Goal: Task Accomplishment & Management: Use online tool/utility

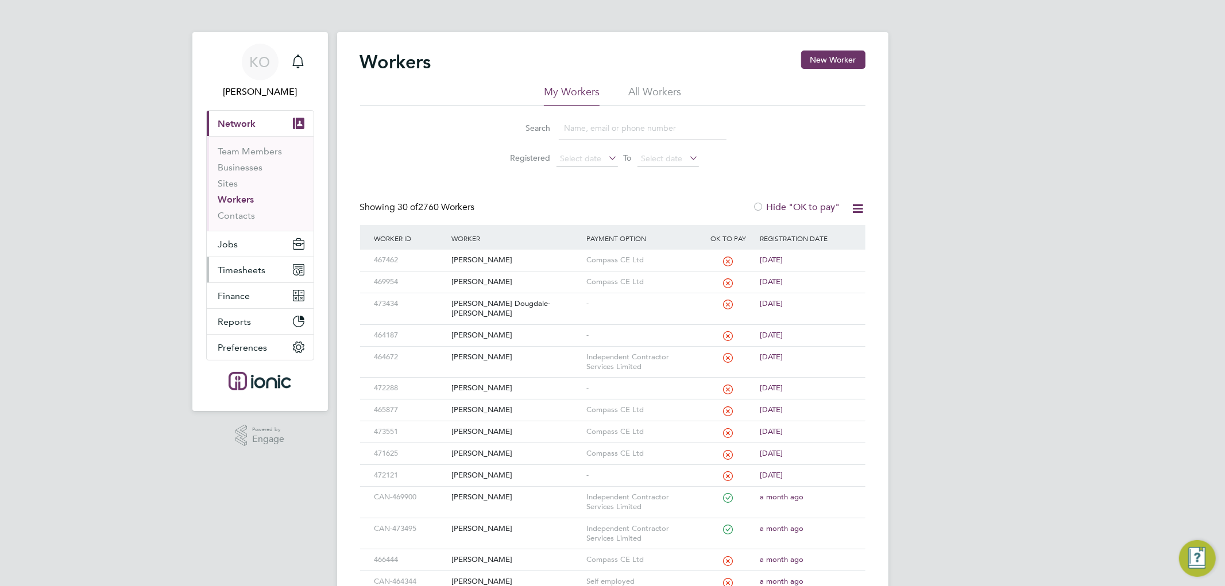
click at [243, 268] on span "Timesheets" at bounding box center [242, 270] width 48 height 11
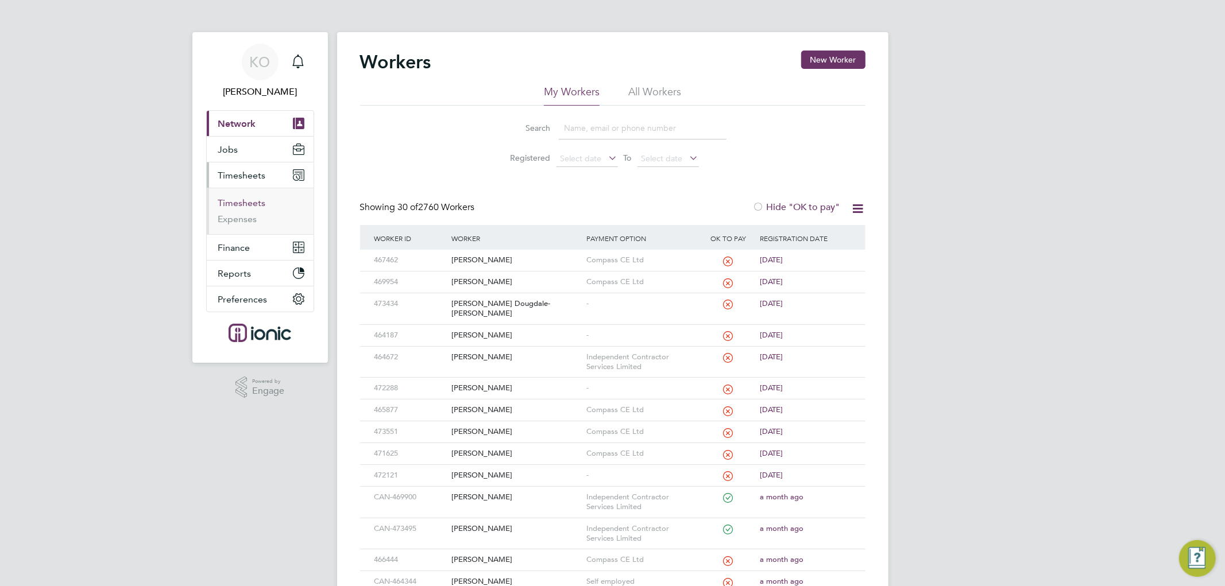
click at [258, 204] on link "Timesheets" at bounding box center [242, 203] width 48 height 11
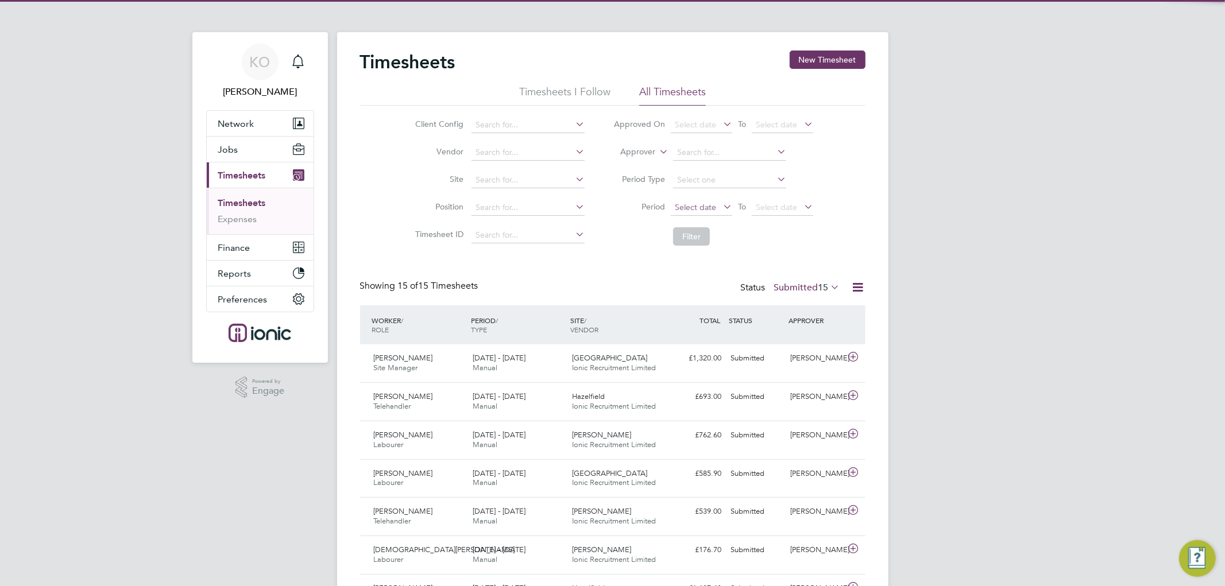
click at [702, 204] on span "Select date" at bounding box center [695, 207] width 41 height 10
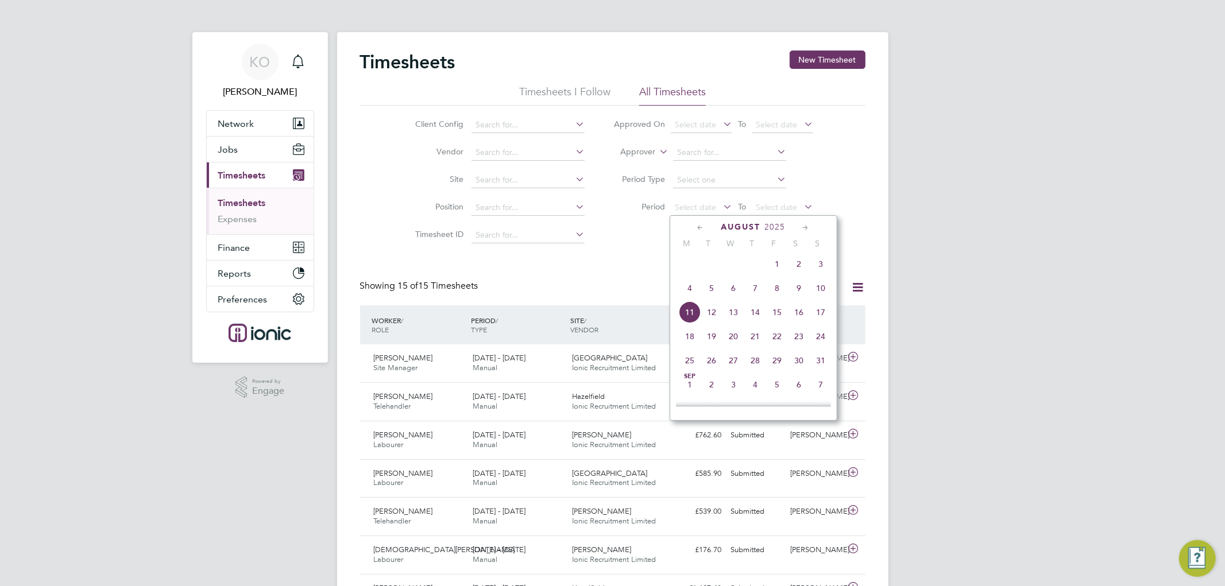
click at [687, 296] on span "4" at bounding box center [690, 288] width 22 height 22
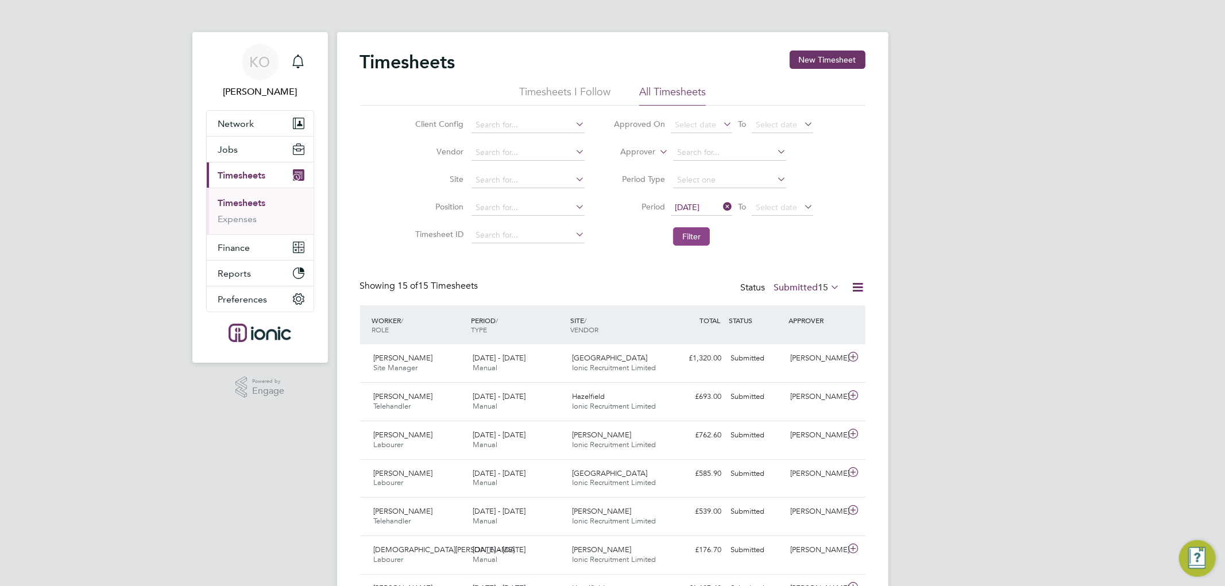
click at [698, 230] on button "Filter" at bounding box center [691, 236] width 37 height 18
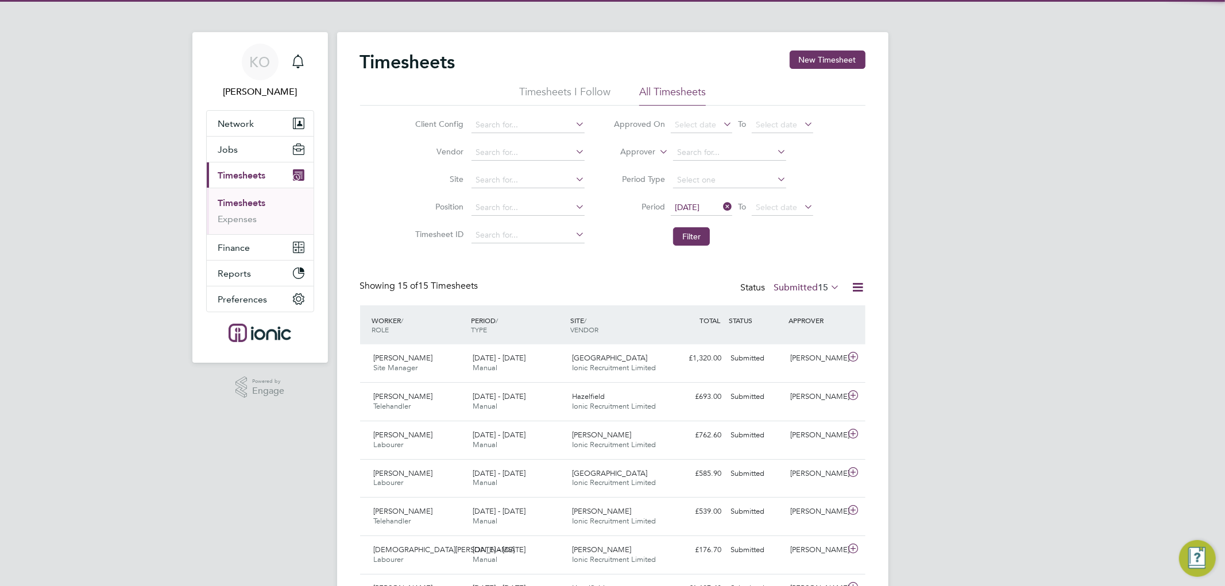
click at [818, 288] on span "15" at bounding box center [823, 287] width 10 height 11
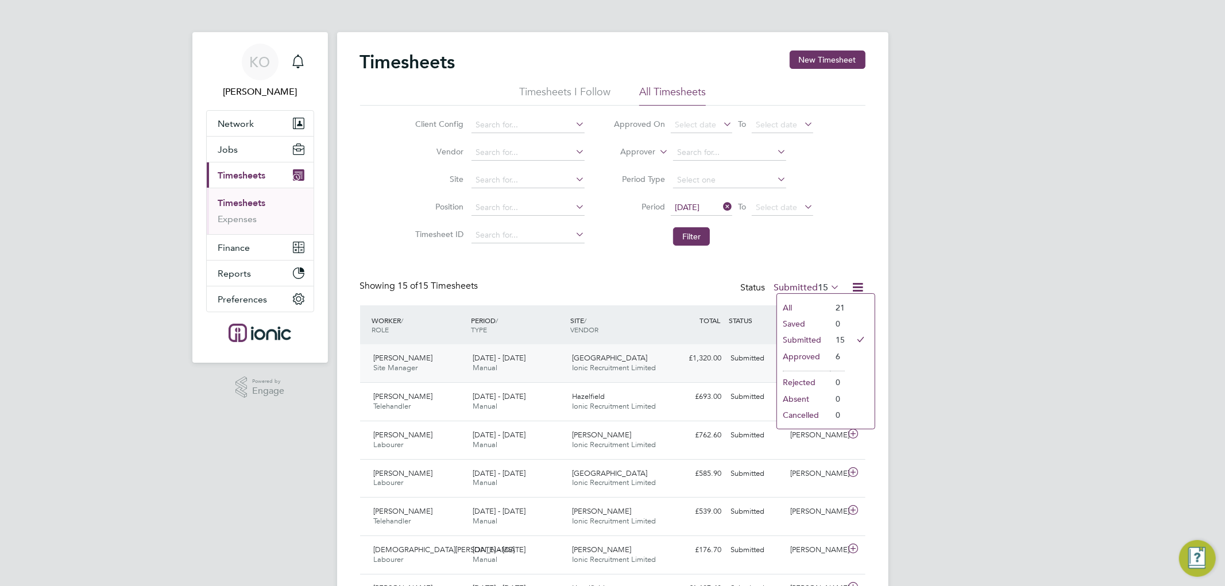
click at [800, 356] on li "Approved" at bounding box center [803, 357] width 53 height 16
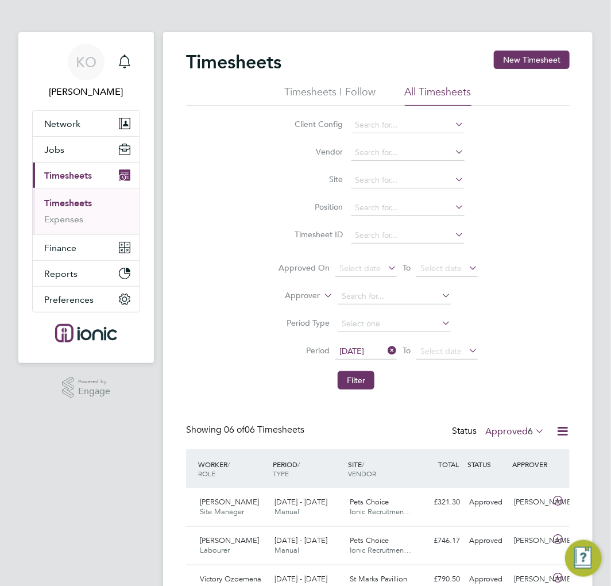
click at [530, 237] on div "Client Config Vendor Site Position Timesheet ID Approved On Select date To Sele…" at bounding box center [378, 250] width 384 height 289
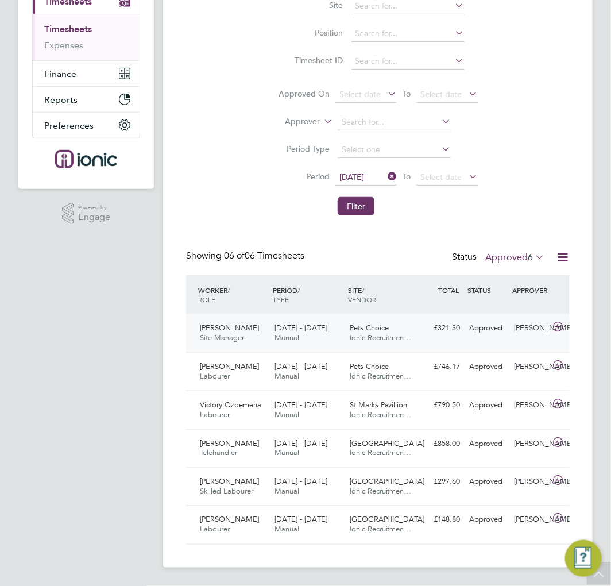
click at [341, 329] on div "4 - 10 Aug 2025 Manual" at bounding box center [307, 333] width 75 height 29
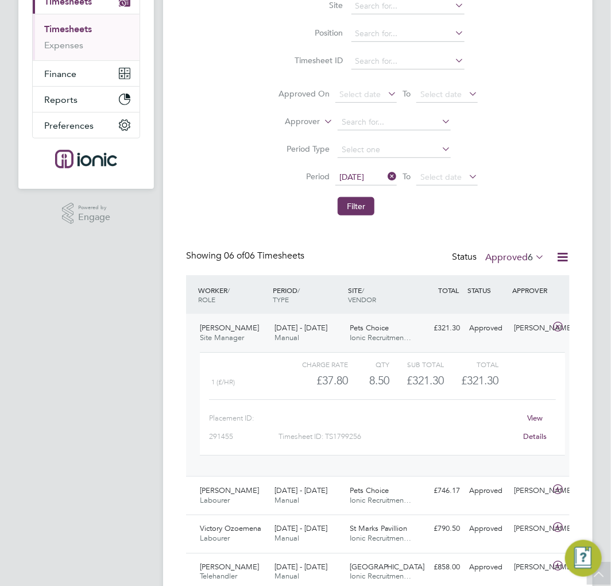
click at [345, 328] on div "Pets Choice Ionic Recruitmen…" at bounding box center [382, 333] width 75 height 29
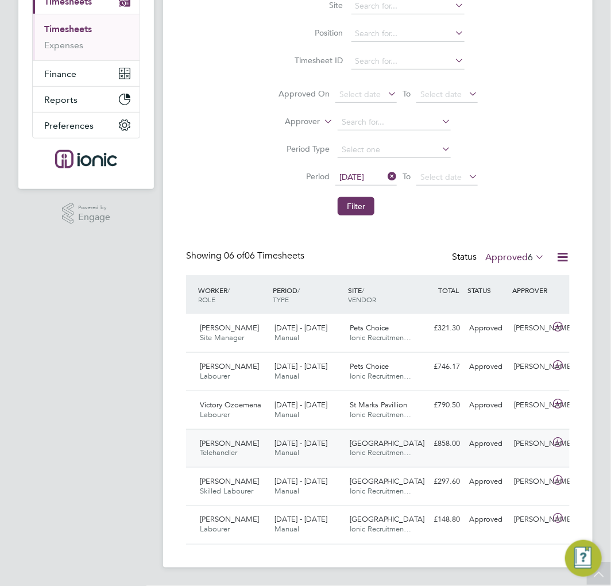
click at [291, 450] on span "Manual" at bounding box center [286, 452] width 25 height 10
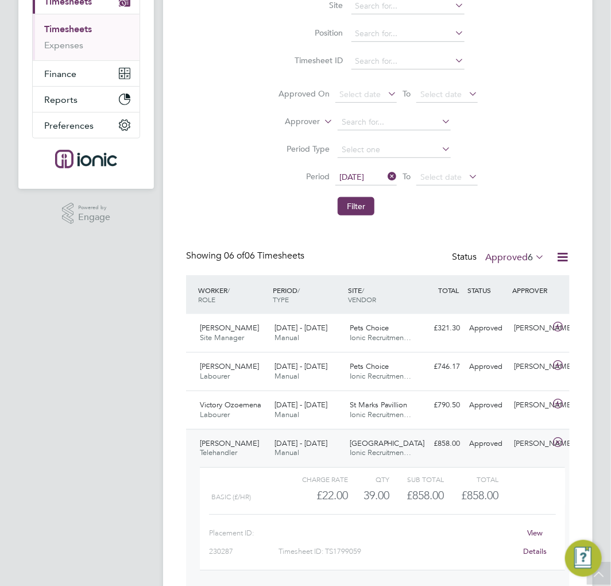
click at [381, 452] on span "Ionic Recruitmen…" at bounding box center [381, 452] width 62 height 10
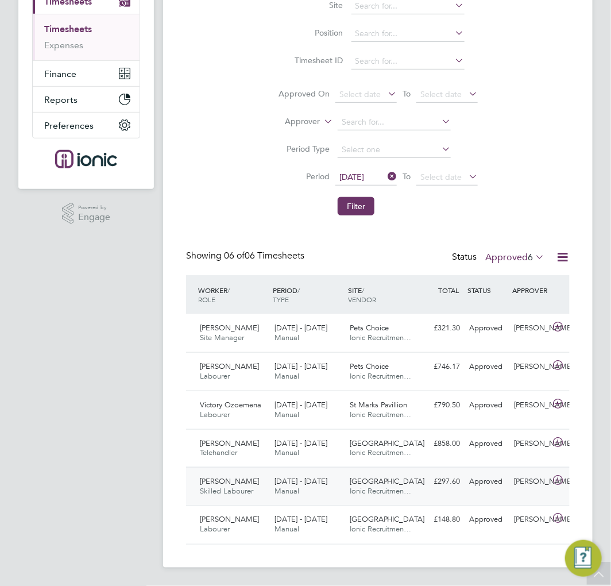
click at [360, 489] on span "Ionic Recruitmen…" at bounding box center [381, 491] width 62 height 10
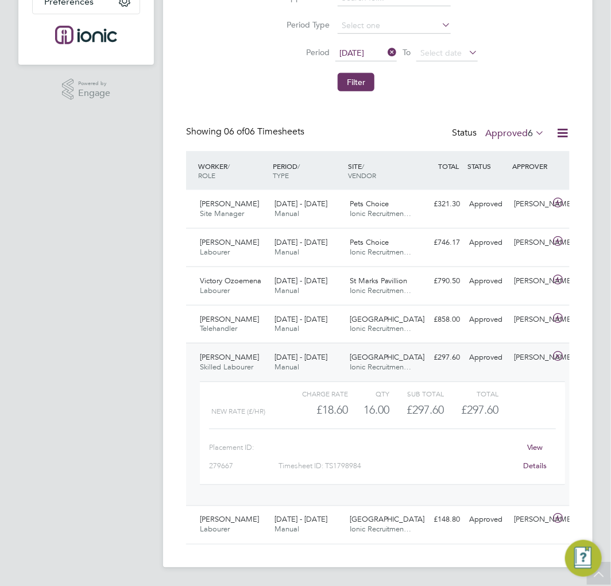
click at [346, 362] on div "Redwood Gardens Ionic Recruitmen…" at bounding box center [382, 362] width 75 height 29
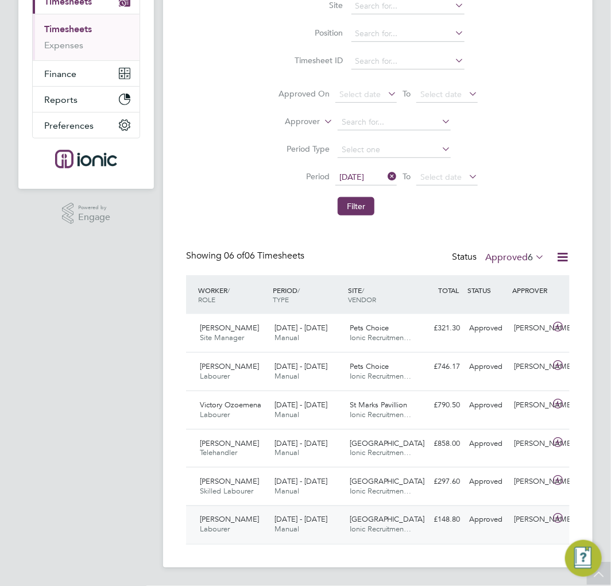
click at [289, 517] on span "[DATE] - [DATE]" at bounding box center [300, 520] width 53 height 10
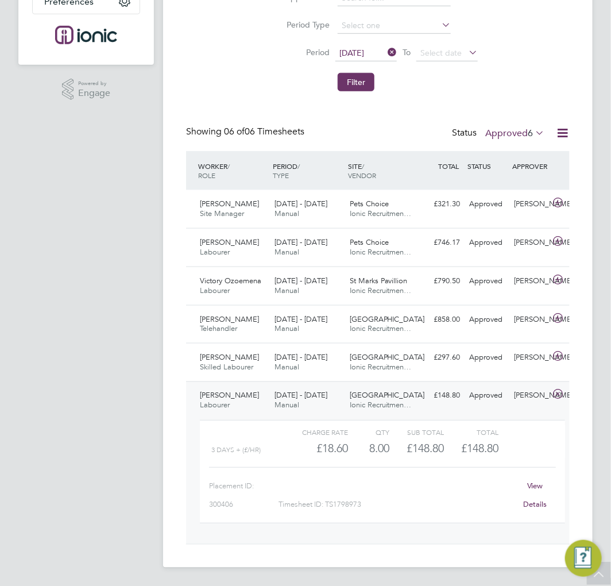
click at [346, 399] on div "Redwood Gardens Ionic Recruitmen…" at bounding box center [382, 400] width 75 height 29
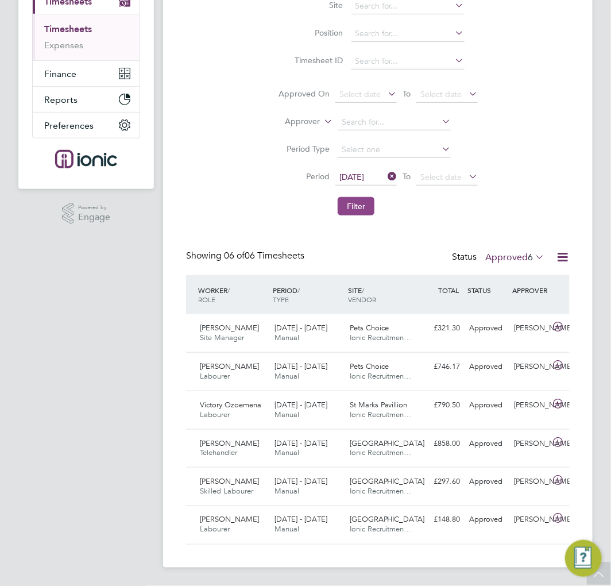
click at [360, 203] on button "Filter" at bounding box center [356, 206] width 37 height 18
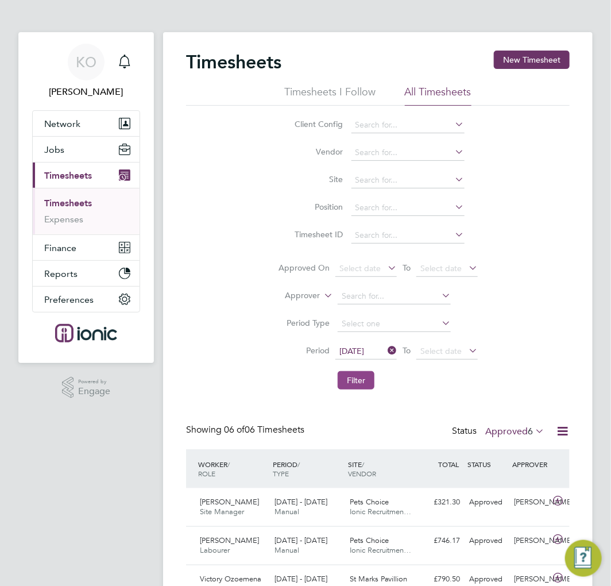
click at [366, 377] on button "Filter" at bounding box center [356, 380] width 37 height 18
click at [524, 431] on label "Approved 6" at bounding box center [514, 431] width 59 height 11
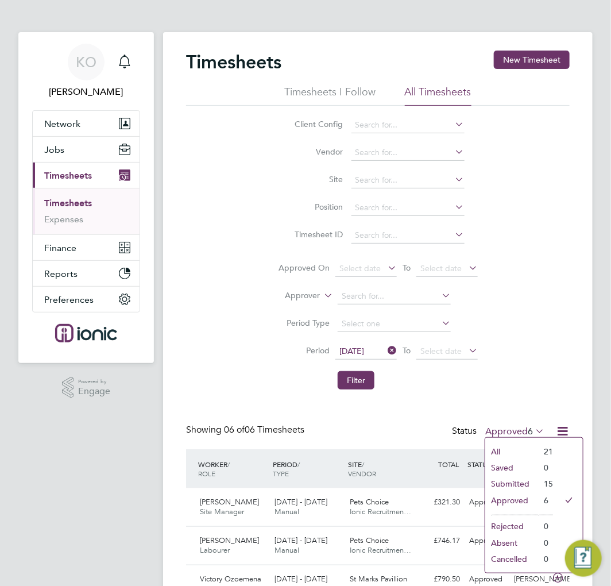
click at [504, 480] on li "Submitted" at bounding box center [511, 483] width 53 height 16
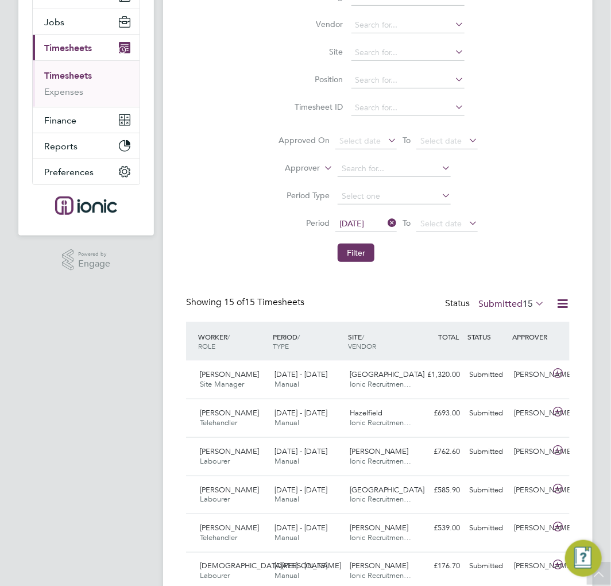
click at [511, 299] on label "Submitted 15" at bounding box center [511, 303] width 66 height 11
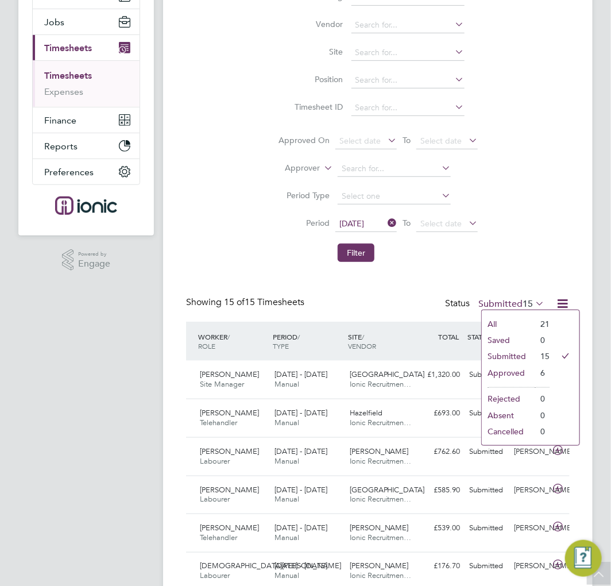
click at [517, 369] on li "Approved" at bounding box center [508, 373] width 53 height 16
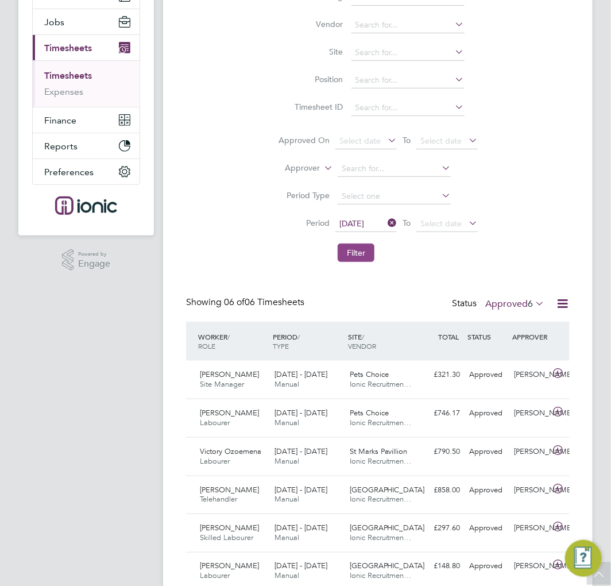
click at [351, 253] on button "Filter" at bounding box center [356, 252] width 37 height 18
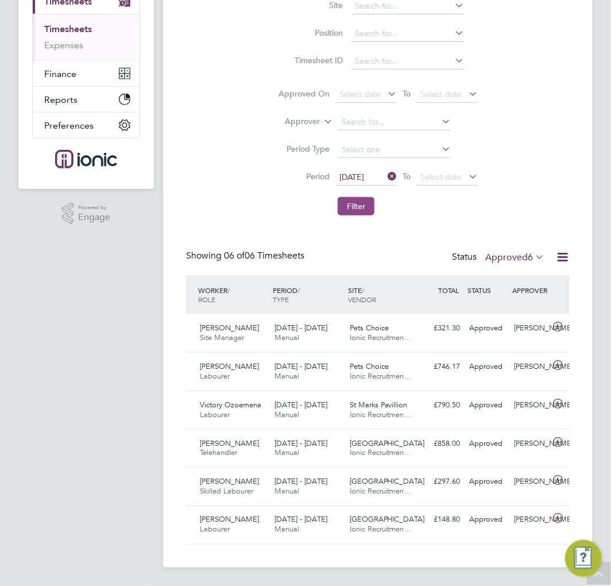
click at [358, 207] on button "Filter" at bounding box center [356, 206] width 37 height 18
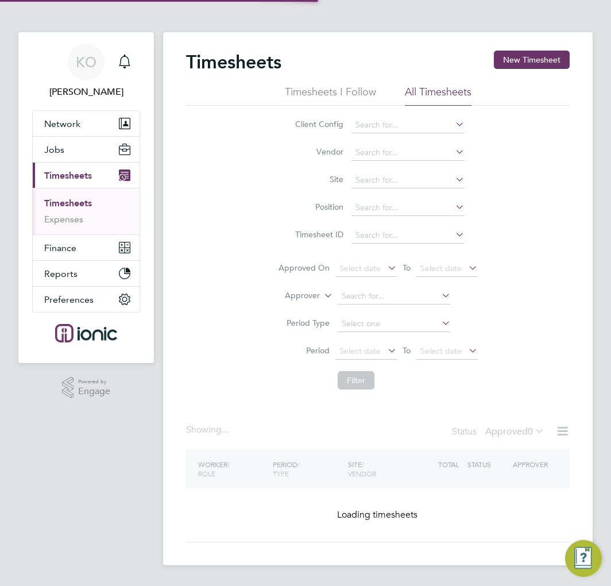
click at [356, 347] on span "Select date" at bounding box center [359, 351] width 41 height 10
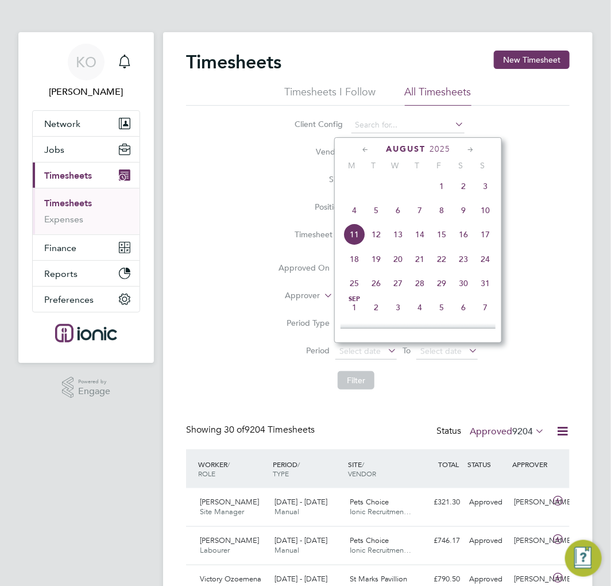
click at [355, 215] on span "4" at bounding box center [354, 210] width 22 height 22
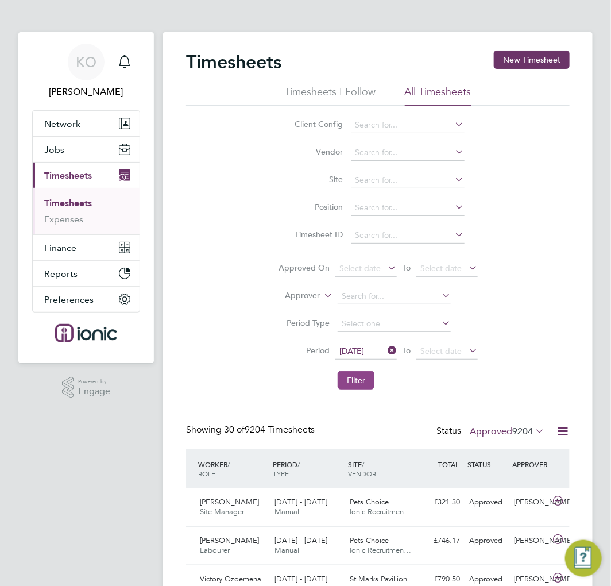
click at [358, 374] on button "Filter" at bounding box center [356, 380] width 37 height 18
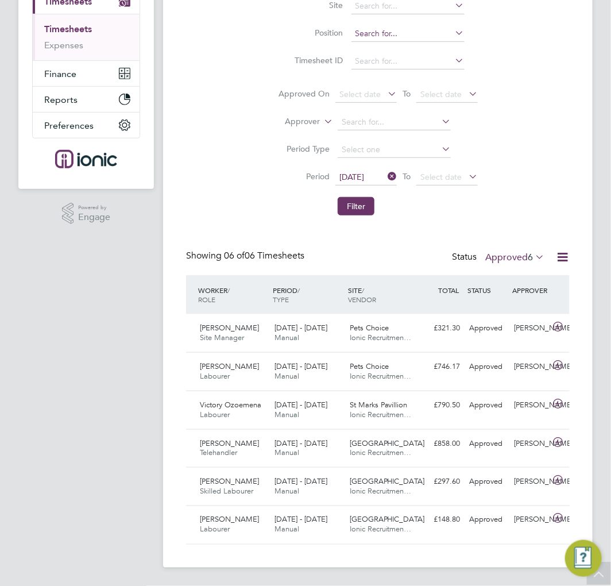
click at [354, 199] on button "Filter" at bounding box center [356, 206] width 37 height 18
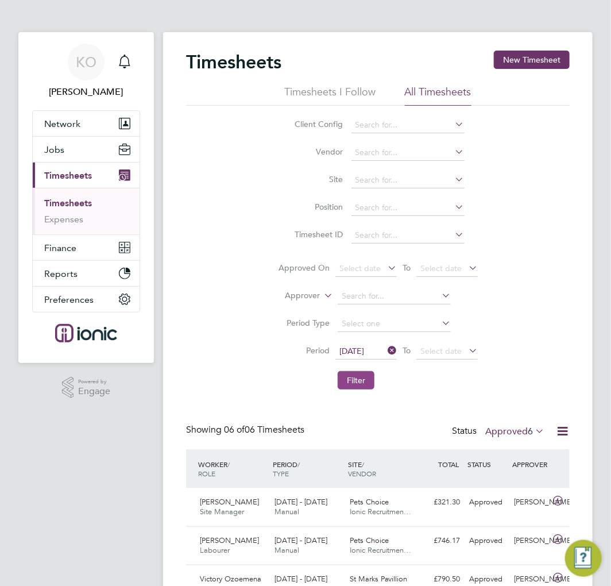
click at [363, 381] on button "Filter" at bounding box center [356, 380] width 37 height 18
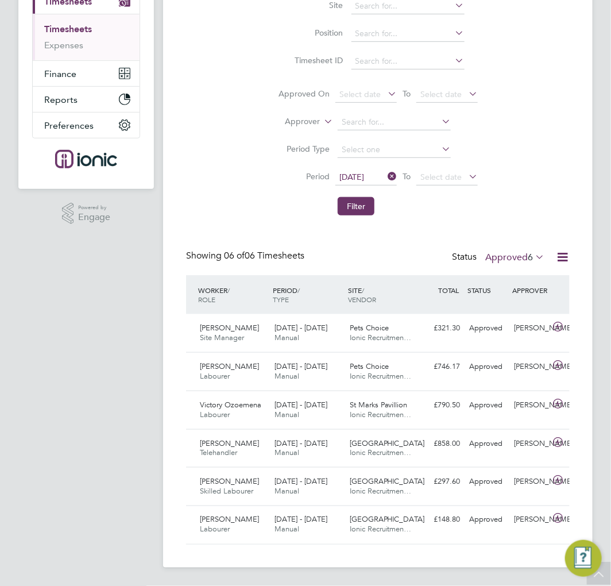
click at [355, 216] on li "Filter" at bounding box center [378, 206] width 229 height 30
click at [362, 203] on button "Filter" at bounding box center [356, 206] width 37 height 18
